Goal: Information Seeking & Learning: Learn about a topic

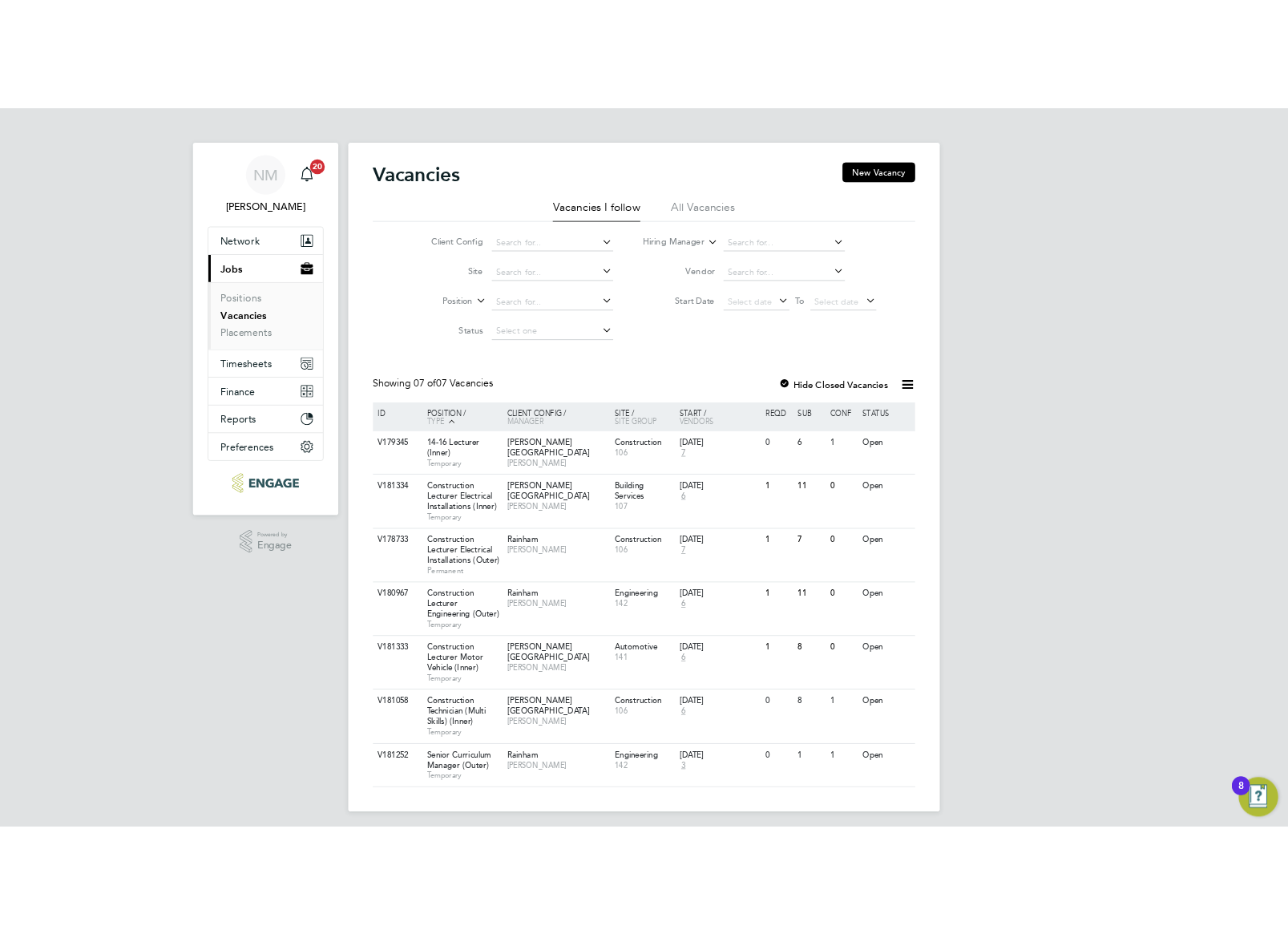
scroll to position [8, 0]
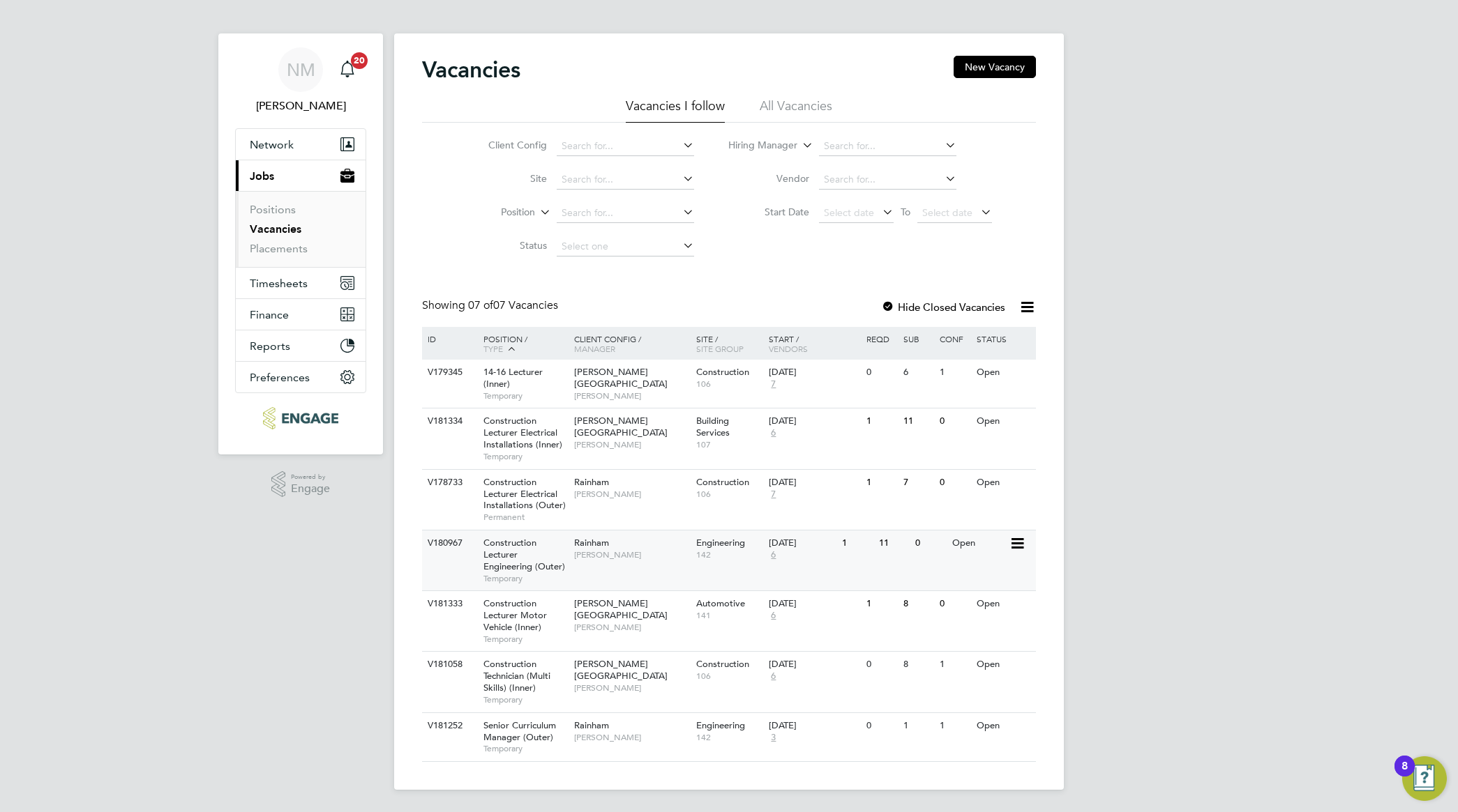
click at [544, 562] on span "Construction Lecturer Engineering (Outer)" at bounding box center [524, 554] width 82 height 36
click at [509, 559] on span "Construction Lecturer Engineering (Outer)" at bounding box center [524, 554] width 82 height 36
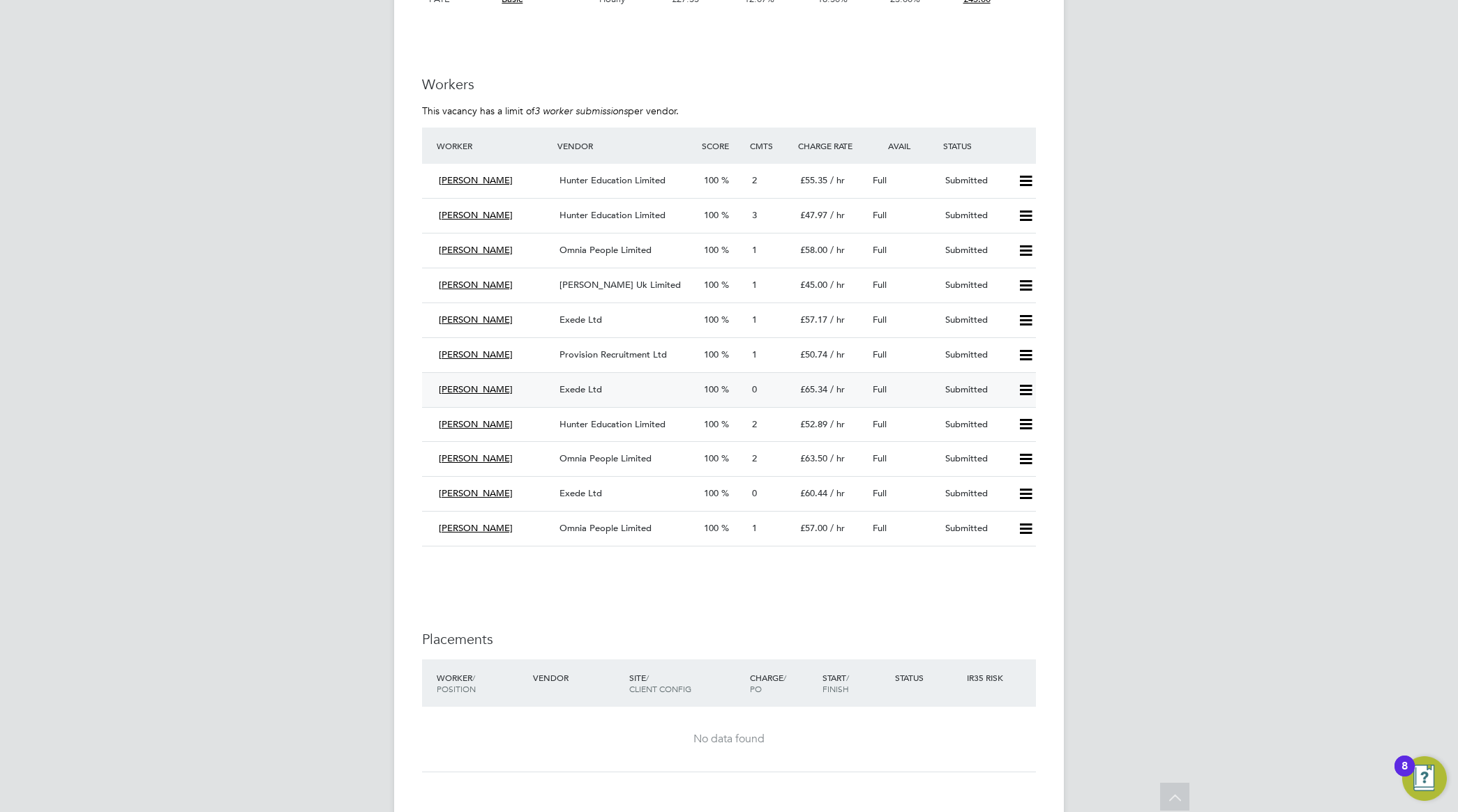
click at [587, 393] on span "Exede Ltd" at bounding box center [581, 389] width 43 height 12
click at [1020, 179] on icon at bounding box center [1025, 181] width 17 height 11
click at [616, 465] on span "Omnia People Limited" at bounding box center [605, 458] width 92 height 12
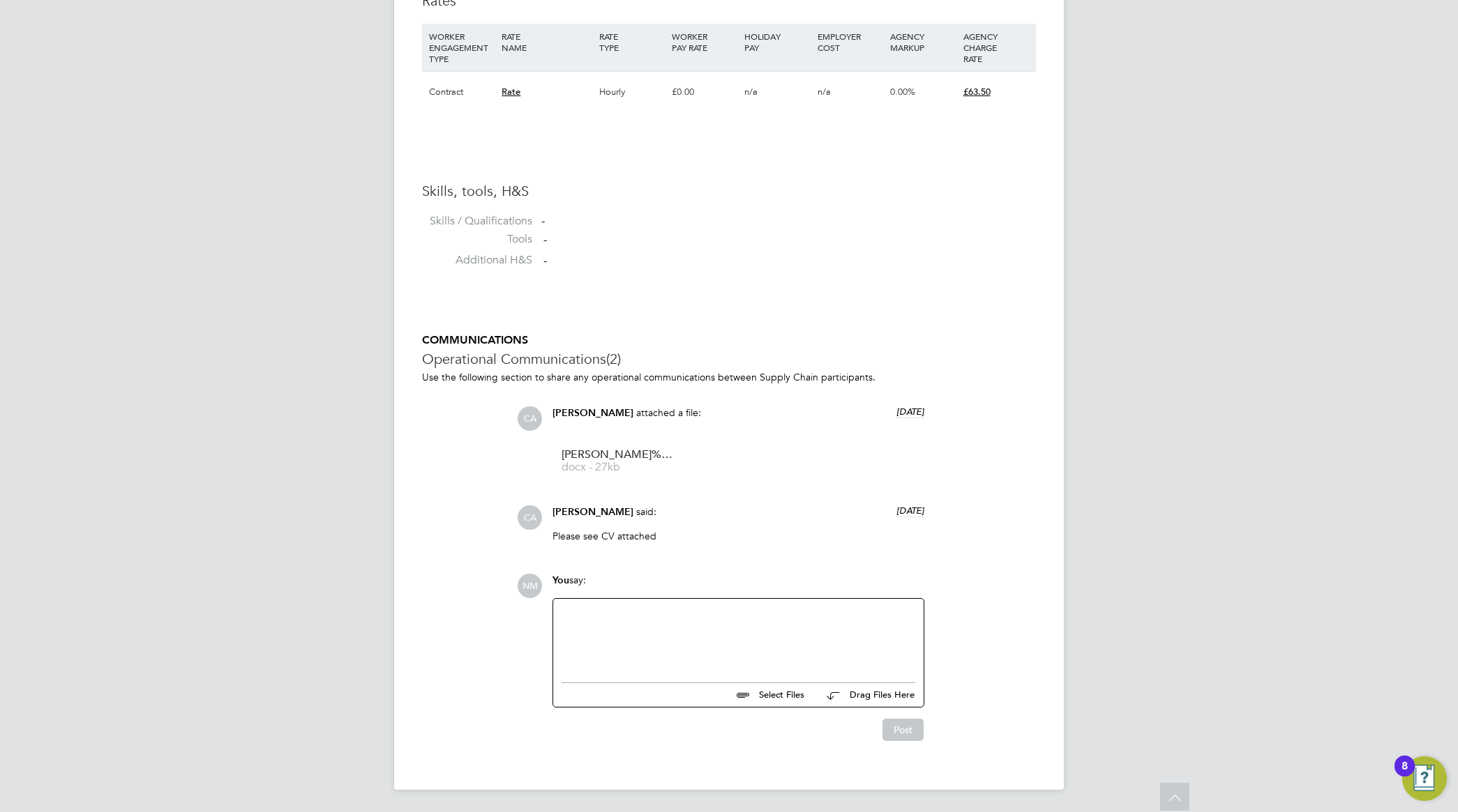
scroll to position [971, 0]
click at [633, 451] on span "Thompson%20Jasmine%20HQ00530971" at bounding box center [617, 455] width 112 height 11
